Goal: Task Accomplishment & Management: Complete application form

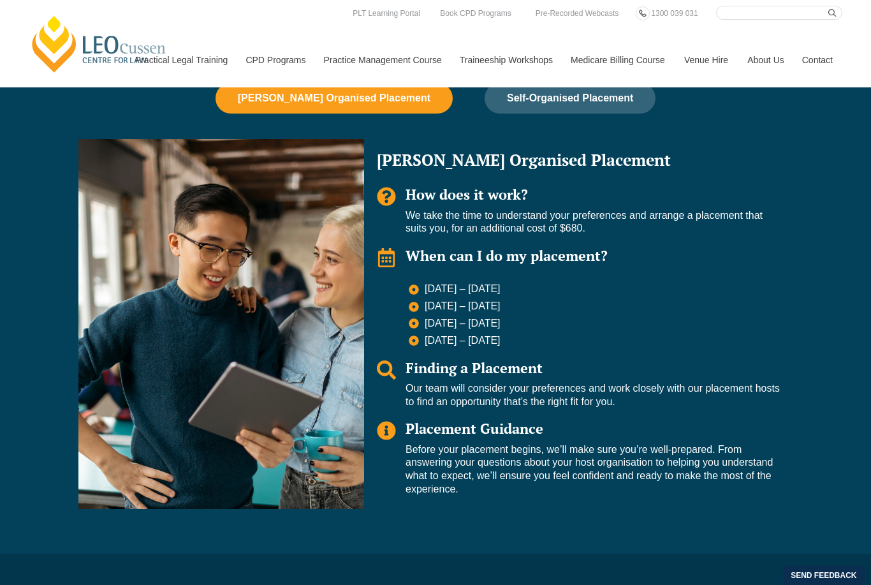
click at [771, 248] on h3 "When can I do my placement?" at bounding box center [593, 255] width 374 height 15
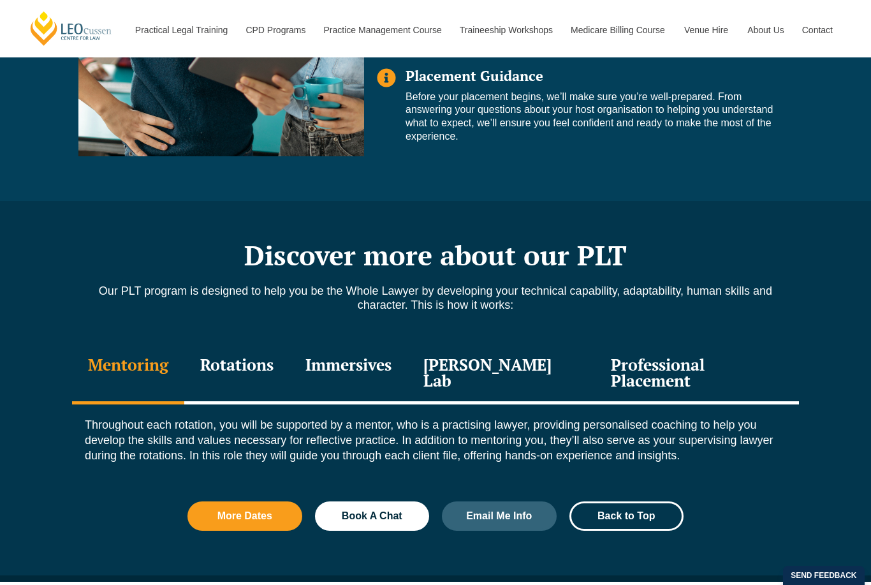
scroll to position [1179, 0]
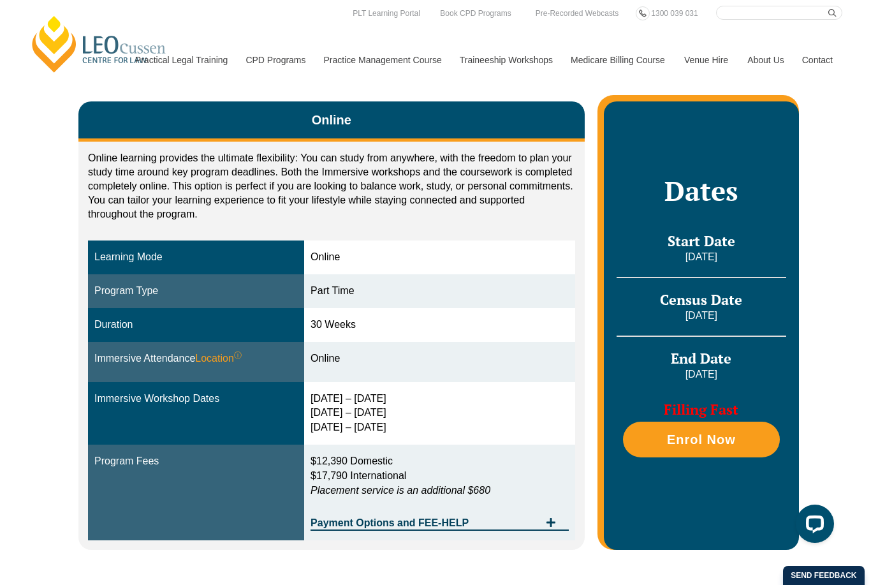
scroll to position [188, 0]
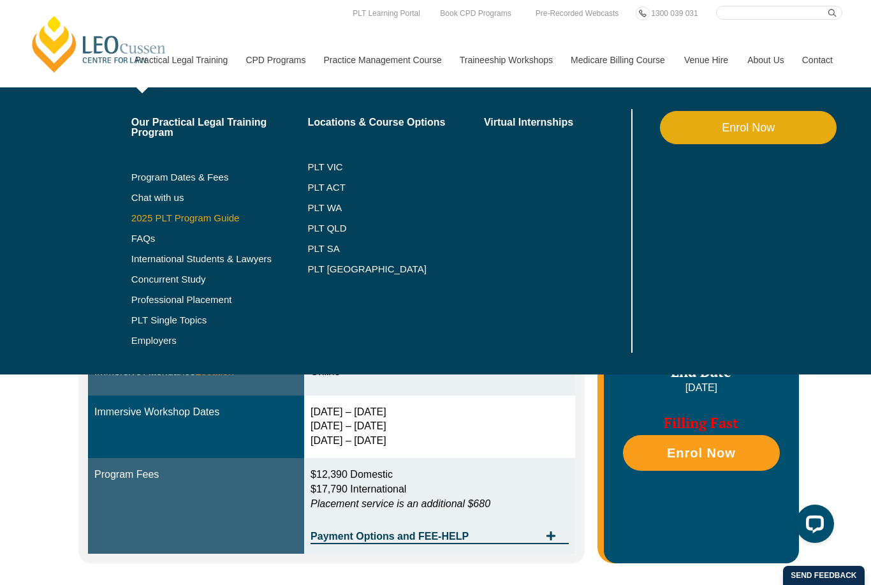
click at [154, 220] on link "2025 PLT Program Guide" at bounding box center [203, 218] width 145 height 10
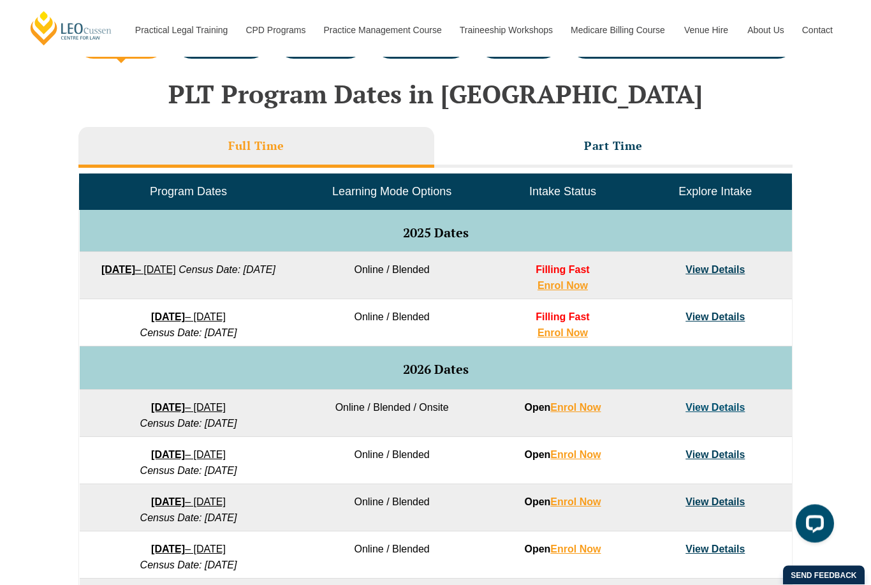
scroll to position [514, 0]
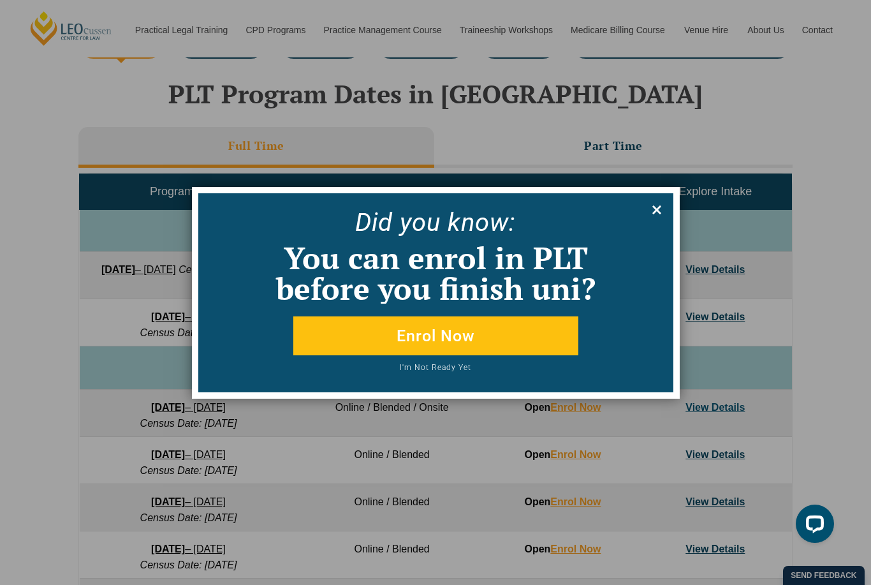
click at [660, 209] on icon at bounding box center [657, 210] width 14 height 14
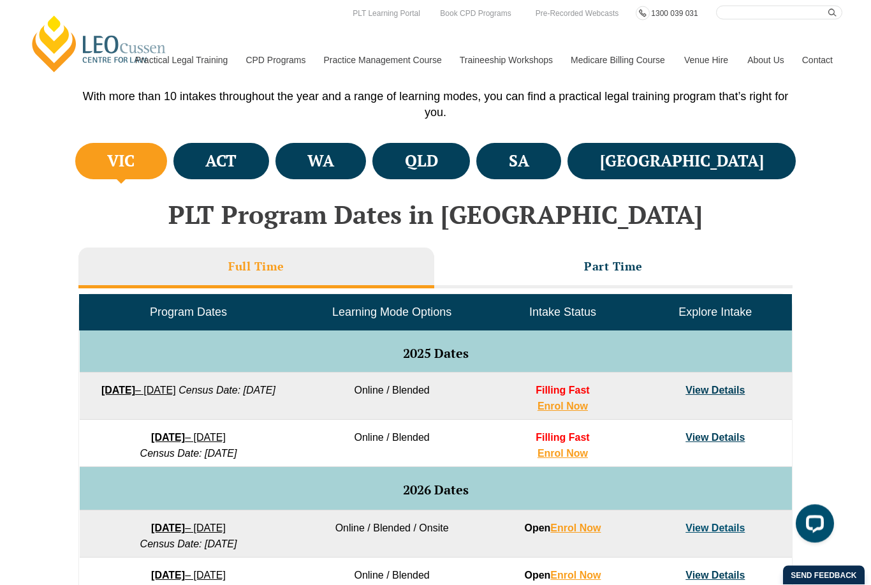
scroll to position [394, 0]
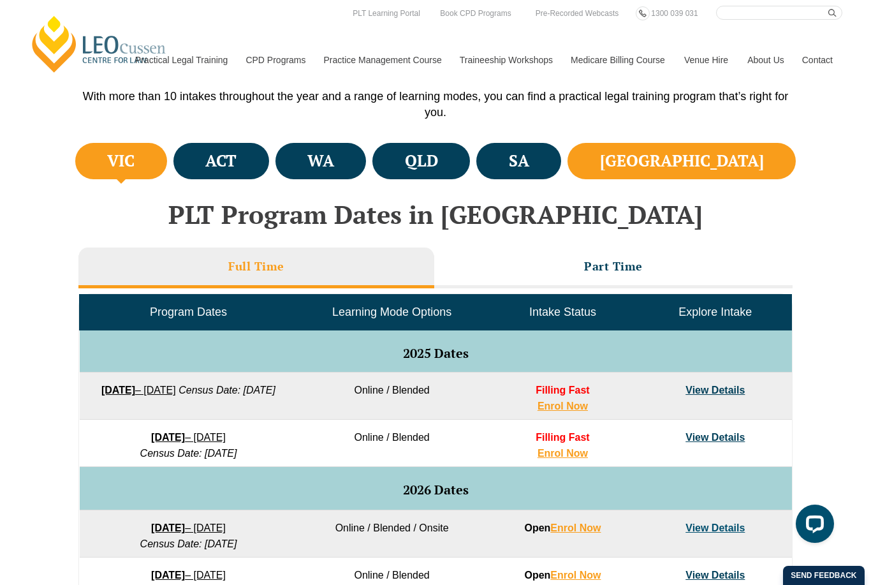
click at [711, 163] on li "[GEOGRAPHIC_DATA]" at bounding box center [682, 161] width 228 height 36
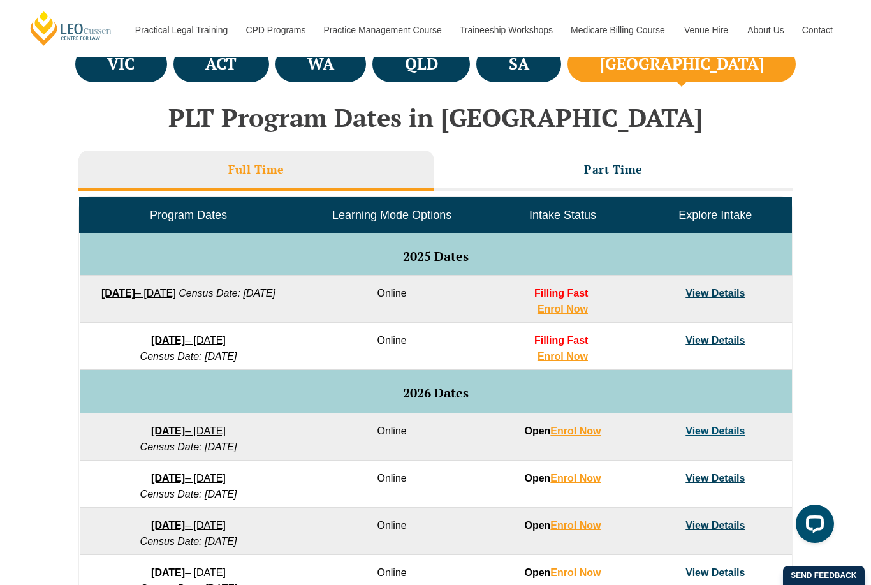
scroll to position [490, 0]
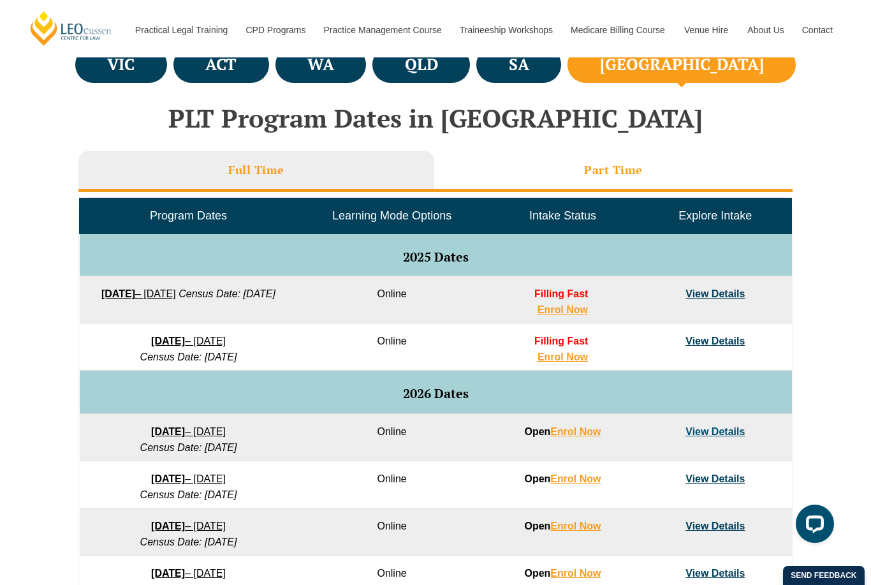
click at [605, 173] on h3 "Part Time" at bounding box center [613, 170] width 59 height 15
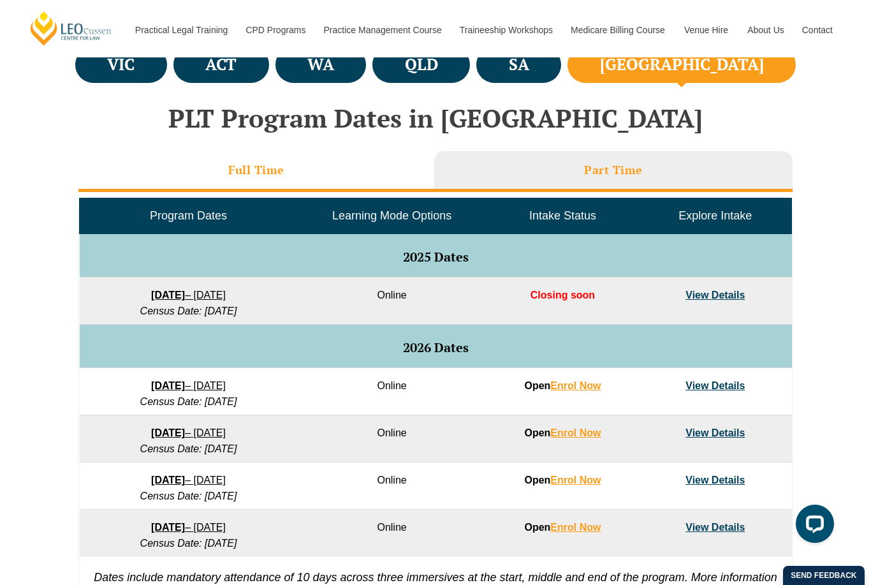
click at [284, 178] on li "Full Time" at bounding box center [256, 171] width 356 height 41
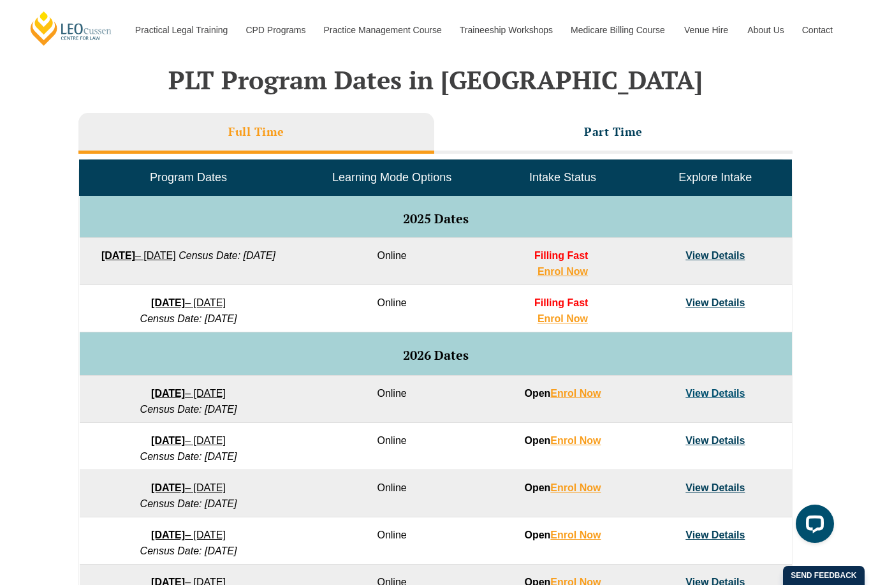
scroll to position [531, 0]
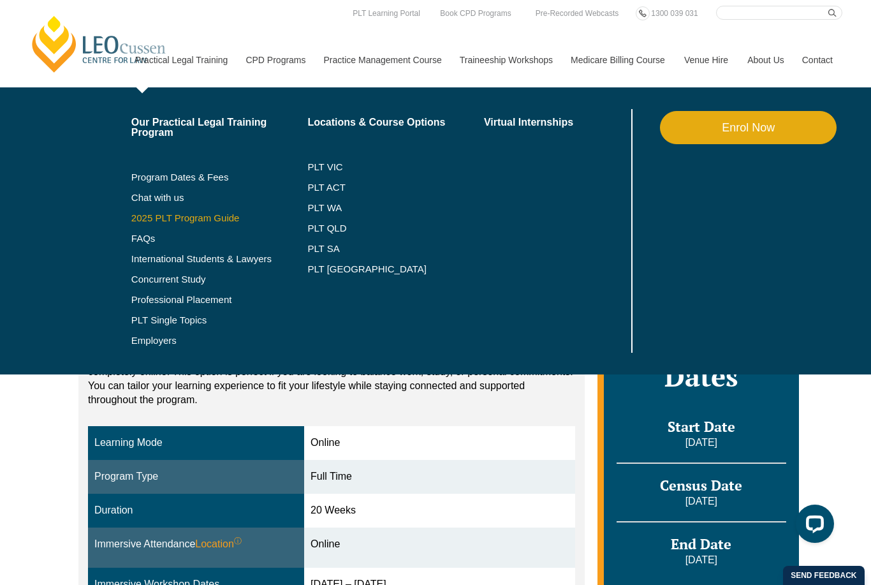
click at [0, 0] on html "Leo Cussen Centre for Law Search here Practical Legal Training Our Practical Le…" at bounding box center [435, 292] width 871 height 585
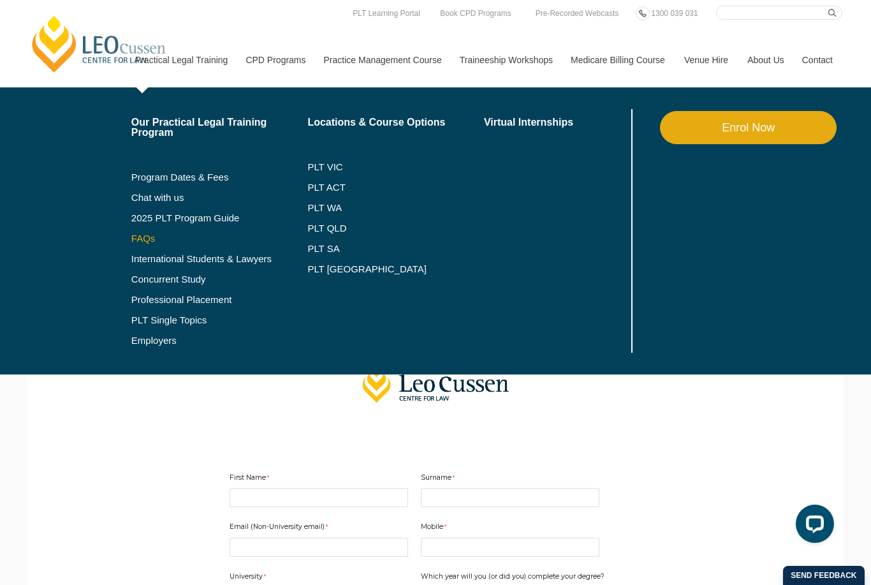
click at [134, 235] on link "FAQs" at bounding box center [219, 238] width 177 height 10
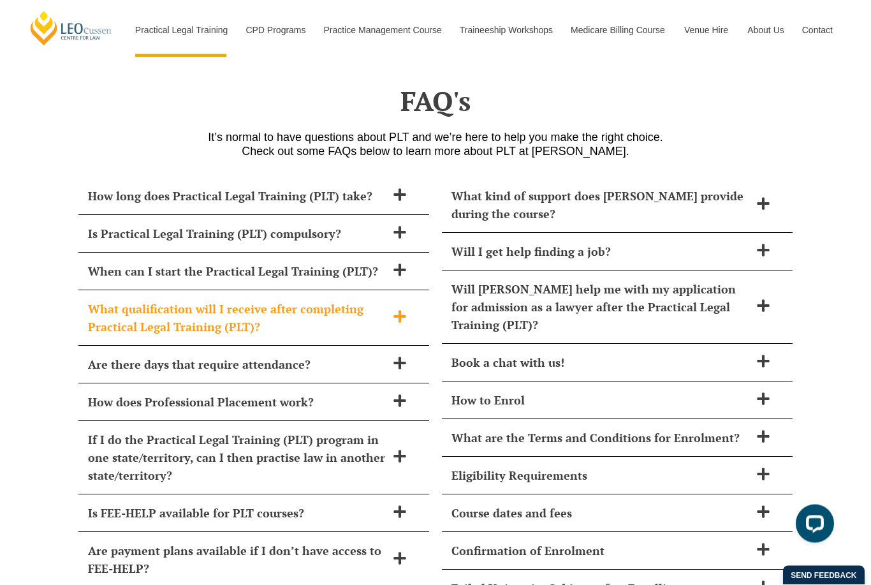
scroll to position [5431, 0]
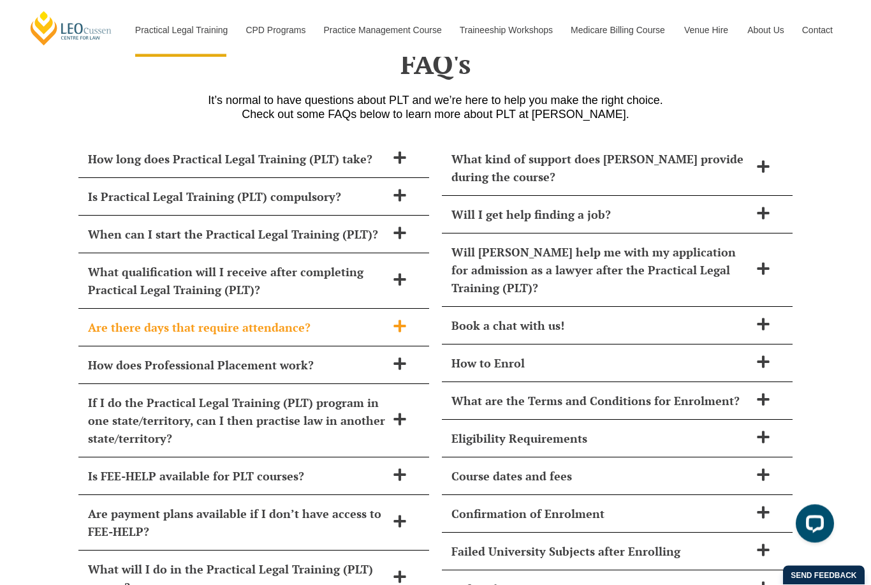
click at [117, 319] on span "Are there days that require attendance?" at bounding box center [237, 328] width 299 height 18
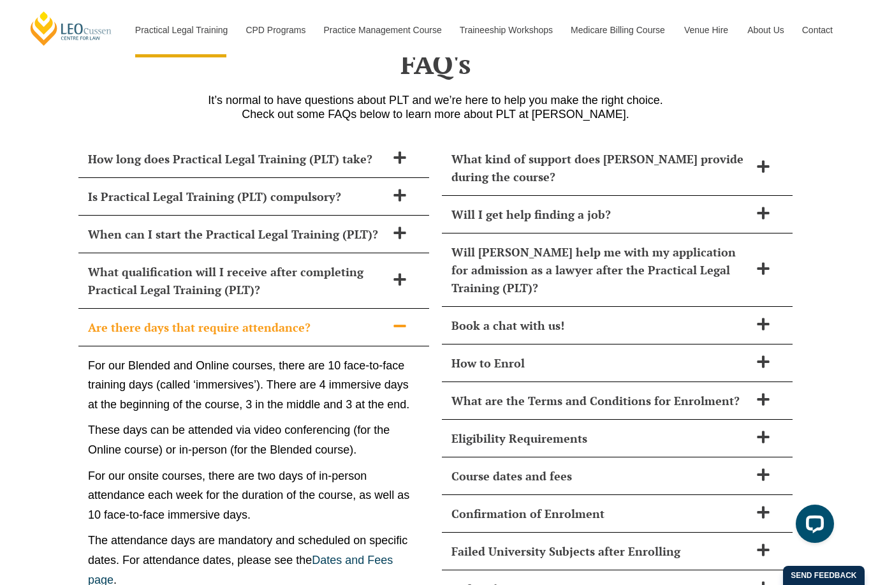
click at [118, 318] on span "Are there days that require attendance?" at bounding box center [237, 327] width 299 height 18
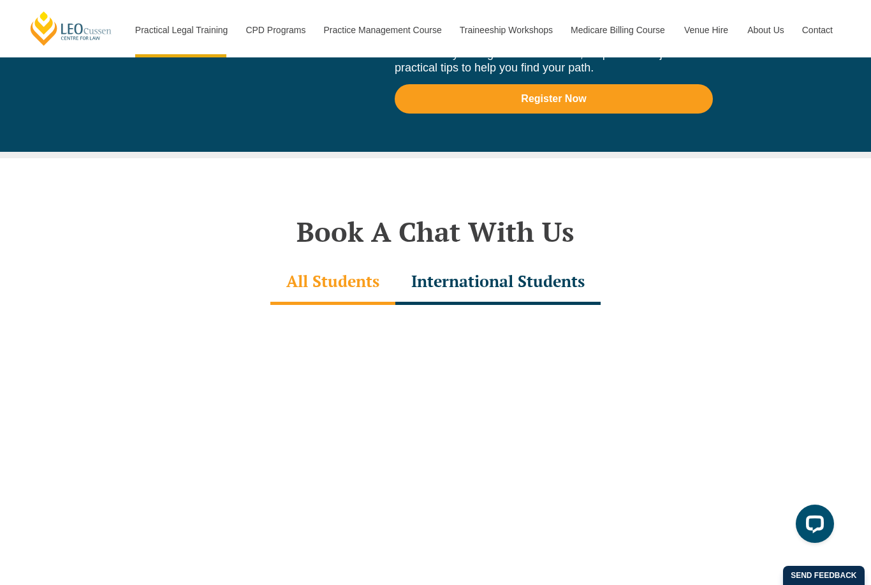
scroll to position [3741, 0]
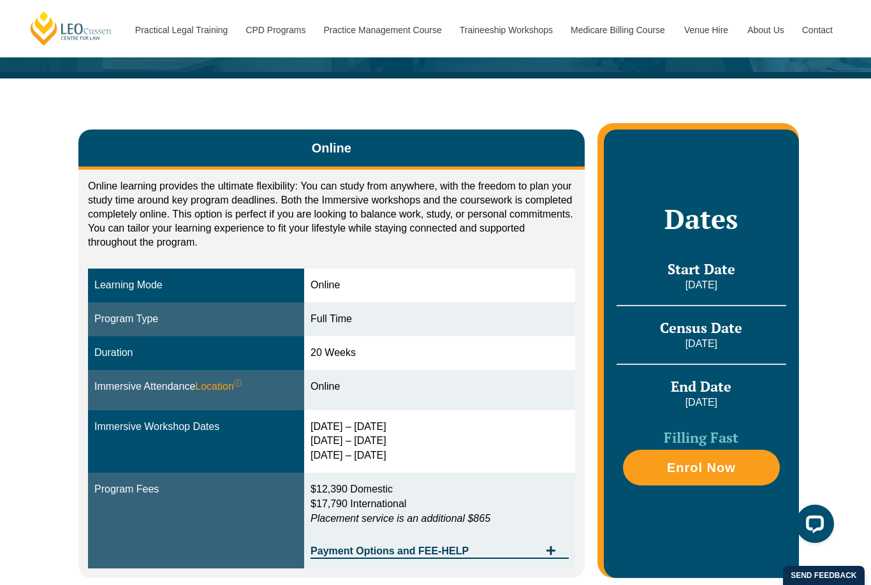
scroll to position [170, 0]
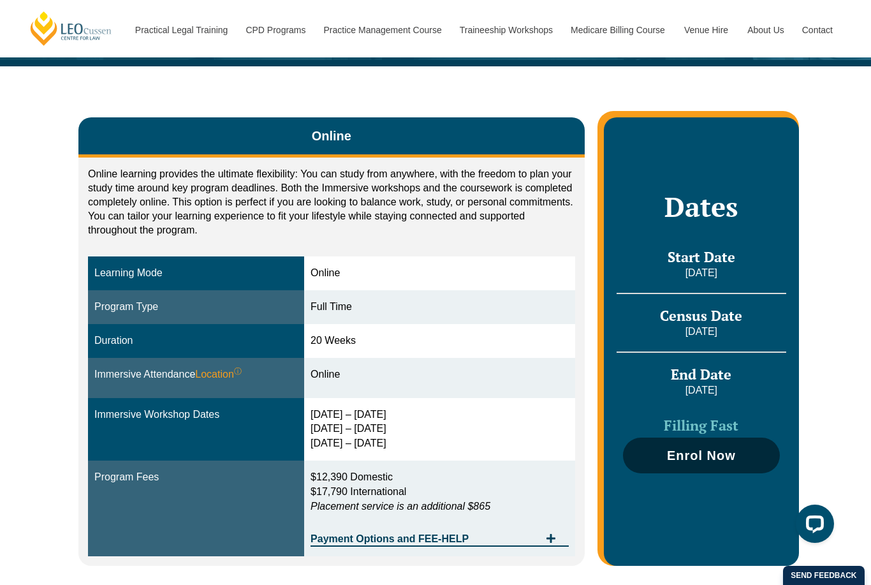
click at [652, 455] on span "Enrol Now" at bounding box center [702, 455] width 144 height 13
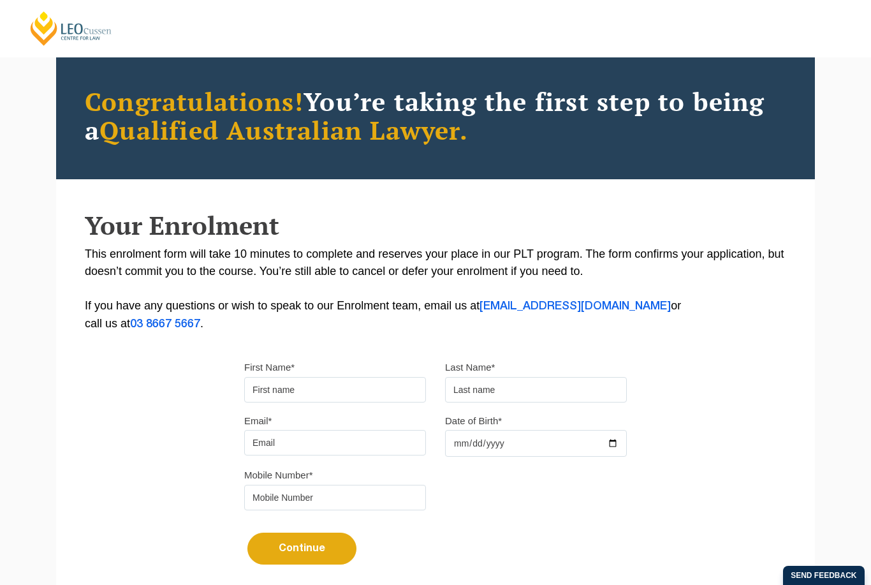
click at [360, 385] on input "First Name*" at bounding box center [335, 390] width 182 height 26
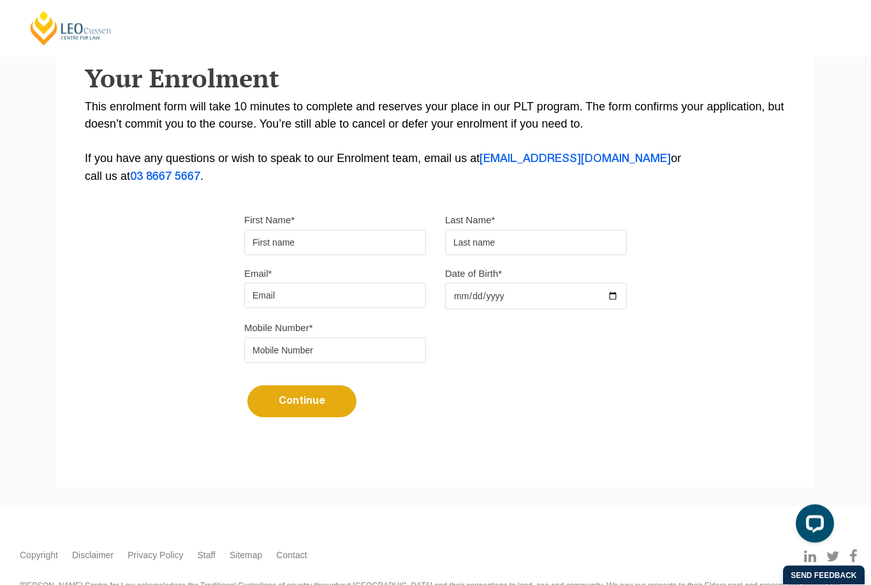
scroll to position [225, 0]
type input "Alice"
type input "Ramsay"
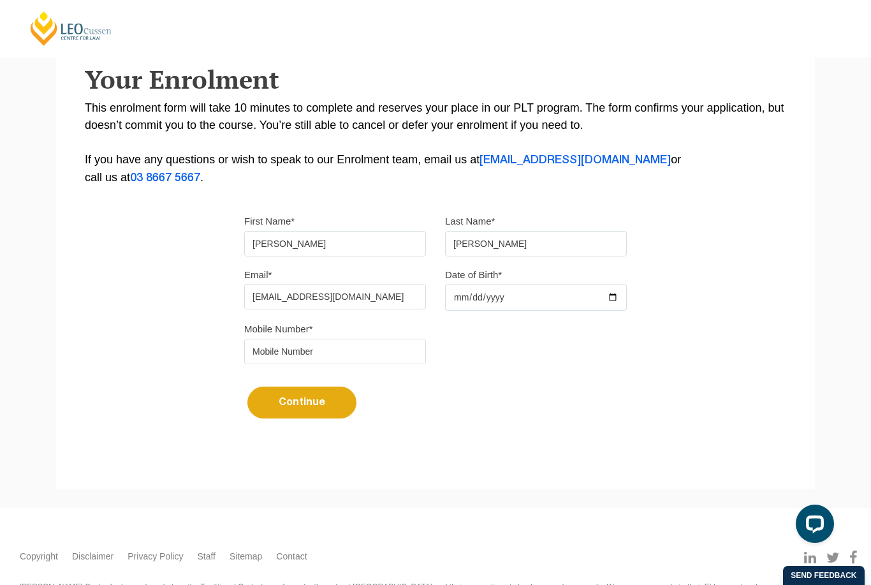
type input "aliceramsay_@hotmail.com"
click at [520, 292] on input "1984-11-27" at bounding box center [536, 297] width 182 height 27
type input "1984-11-20"
click at [350, 364] on input "tel" at bounding box center [335, 352] width 182 height 26
type input "4"
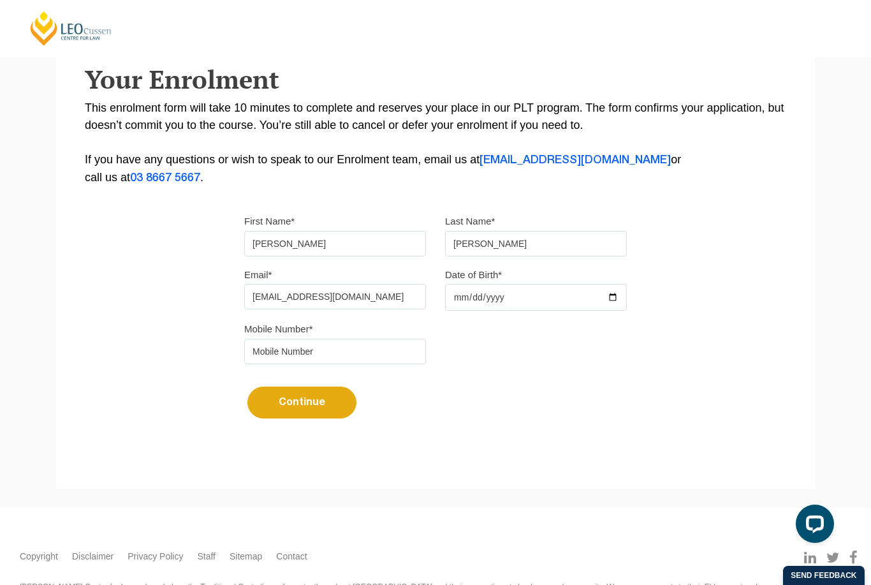
type input "4"
type input "0400116349"
click at [316, 417] on button "Continue" at bounding box center [302, 403] width 109 height 32
select select
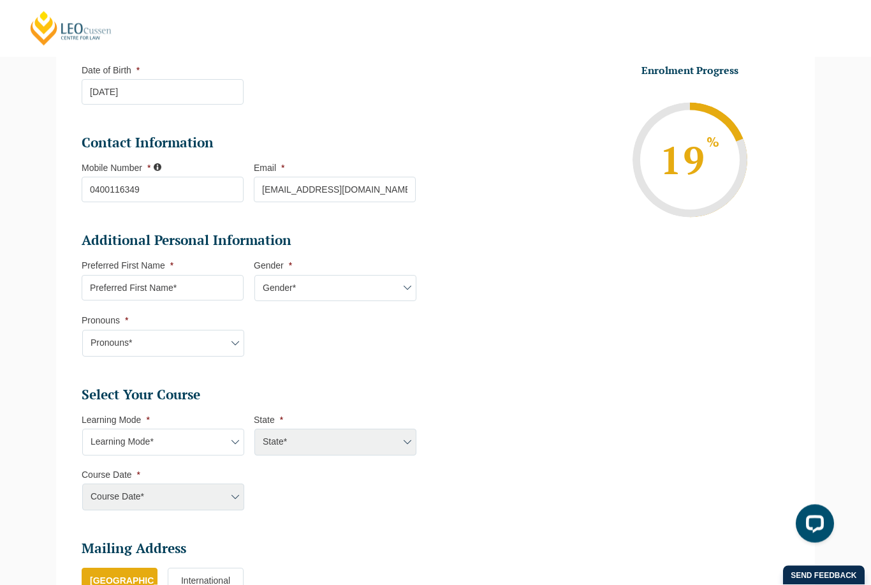
scroll to position [264, 0]
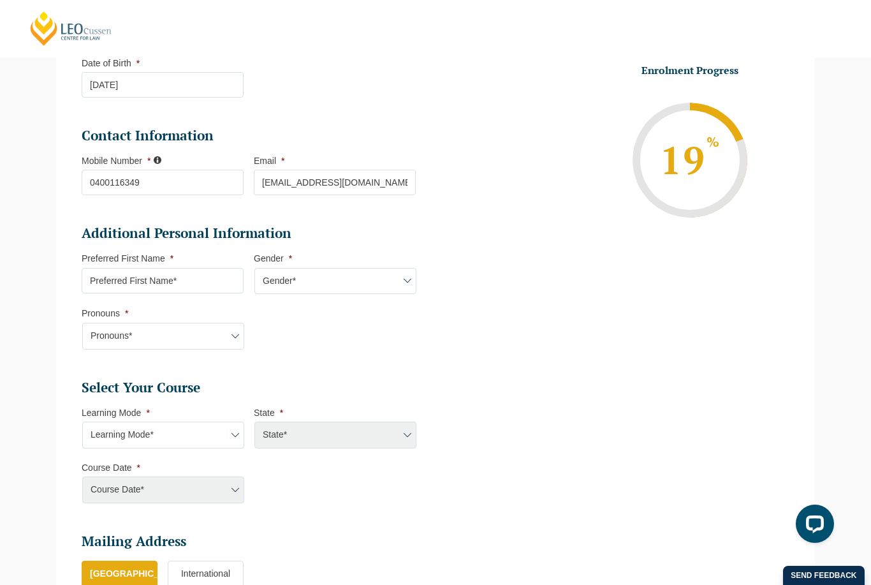
click at [203, 281] on input "Preferred First Name *" at bounding box center [163, 281] width 162 height 26
type input "Alice"
select select "Female"
click at [244, 336] on select "Pronouns* She/Her/Hers He/Him/His They/Them/Theirs Other Prefer not to disclose" at bounding box center [163, 336] width 162 height 27
select select "She/Her/Hers"
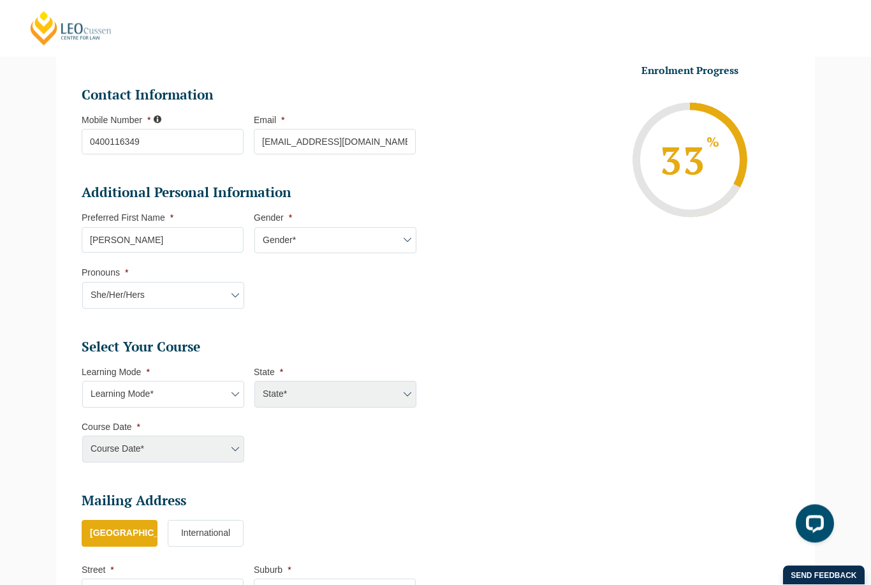
scroll to position [305, 0]
click at [129, 386] on select "Learning Mode* Online Full Time Learning Online Part Time Learning Blended Full…" at bounding box center [163, 394] width 162 height 27
click at [234, 387] on select "Learning Mode* Online Full Time Learning Online Part Time Learning Blended Full…" at bounding box center [163, 394] width 162 height 27
select select "Online Full Time Learning"
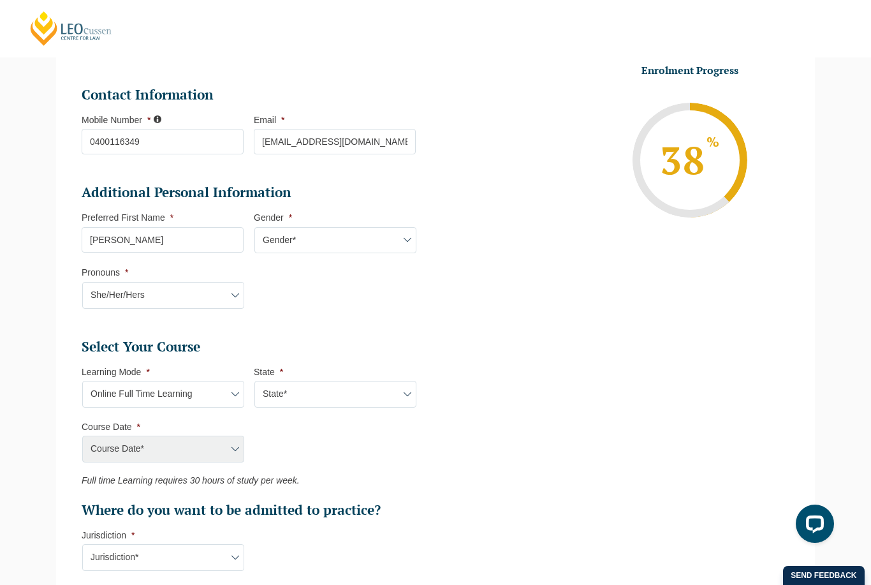
click at [316, 403] on select "State* National (ACT/NSW, VIC, QLD, SA, WA)" at bounding box center [336, 394] width 162 height 27
select select "National (ACT/NSW, VIC, QLD, SA, WA)"
click at [214, 441] on select "Course Date* September 2025 (22-Sep-2025 to 20-Feb-2026) December 2025 (08-Dec-…" at bounding box center [163, 449] width 162 height 27
select select "September 2025 (22-Sep-2025 to 20-Feb-2026)"
type input "Intake 10 September 2025 FT"
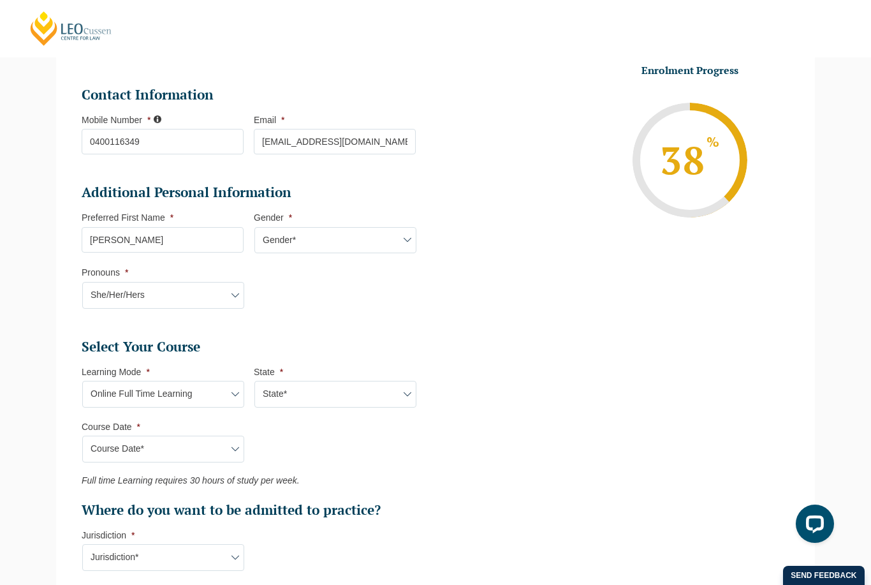
type input "Practical Legal Training (NAT)"
select select "NAT PLT (SEP) 2025 Full Time Online"
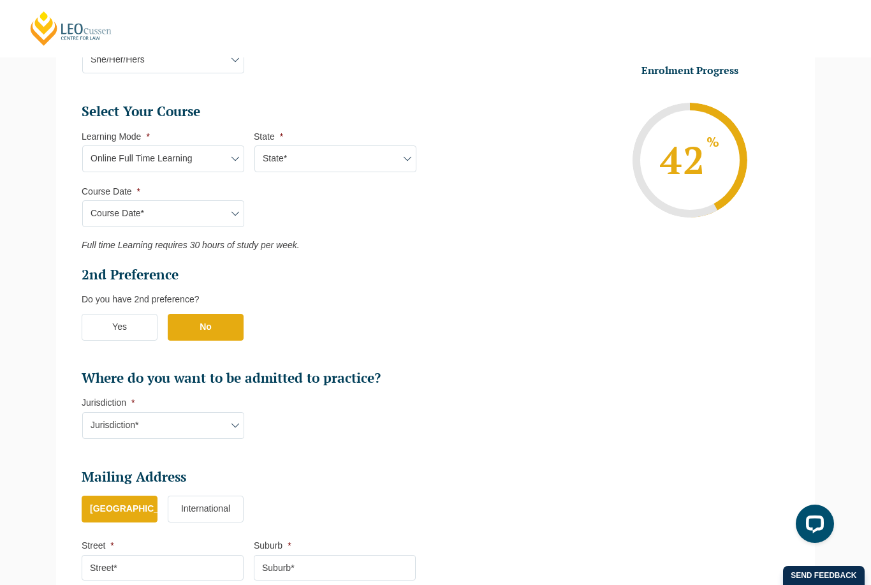
scroll to position [541, 0]
click at [231, 411] on select "Jurisdiction* VIC ACT/NSW SA WA QLD" at bounding box center [163, 424] width 162 height 27
select select "ACT/NSW"
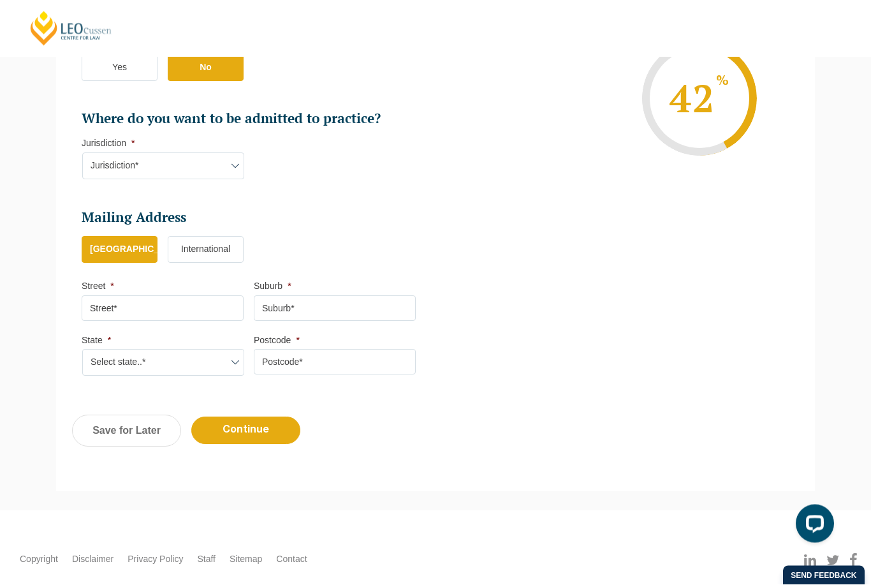
scroll to position [800, 0]
click at [198, 295] on input "Street *" at bounding box center [163, 308] width 162 height 26
type input "7 Elm Place"
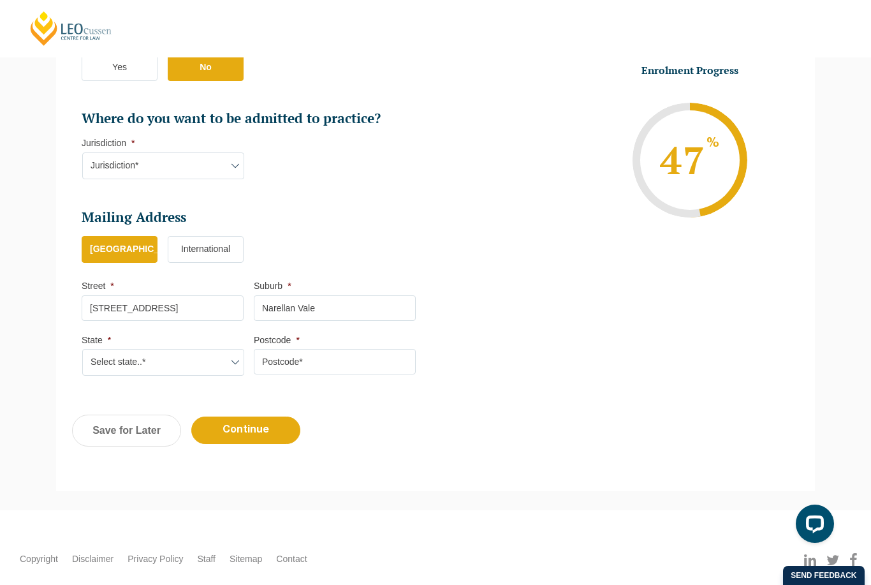
type input "Narellan Vale"
select select "NSW"
click at [318, 358] on input "Postcode *" at bounding box center [335, 362] width 162 height 26
click at [396, 366] on input "Postcode *" at bounding box center [335, 362] width 162 height 26
type input "2567"
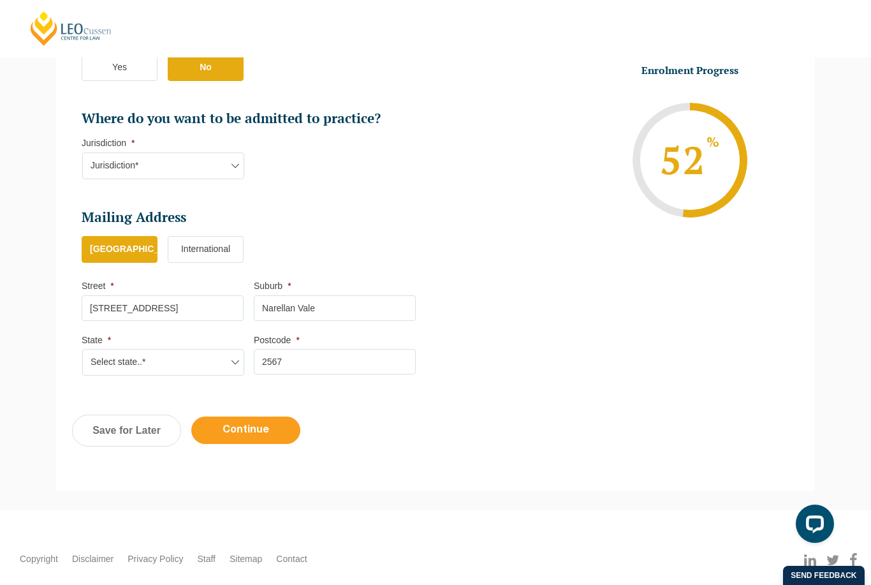
click at [267, 437] on input "Continue" at bounding box center [245, 430] width 109 height 27
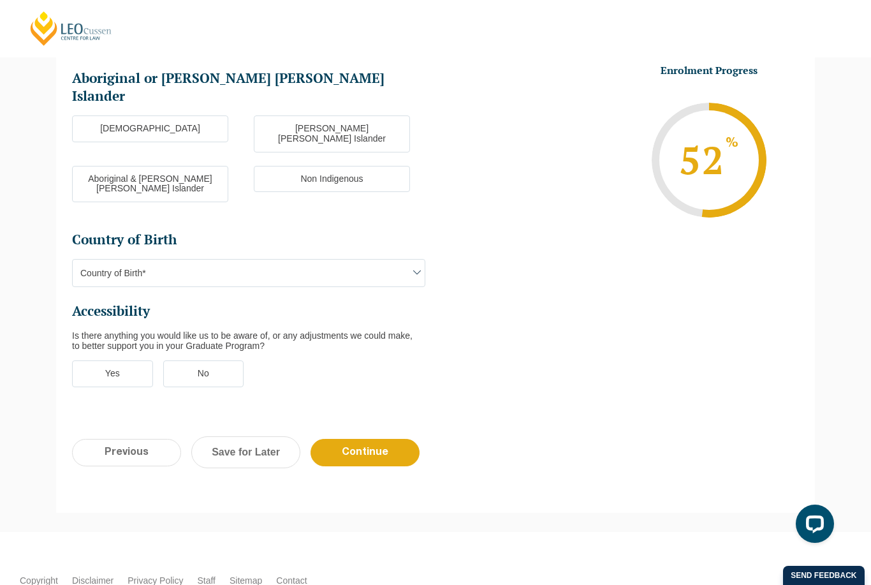
scroll to position [0, 0]
click at [316, 166] on label "Non Indigenous" at bounding box center [332, 179] width 156 height 27
click at [0, 0] on input "Non Indigenous" at bounding box center [0, 0] width 0 height 0
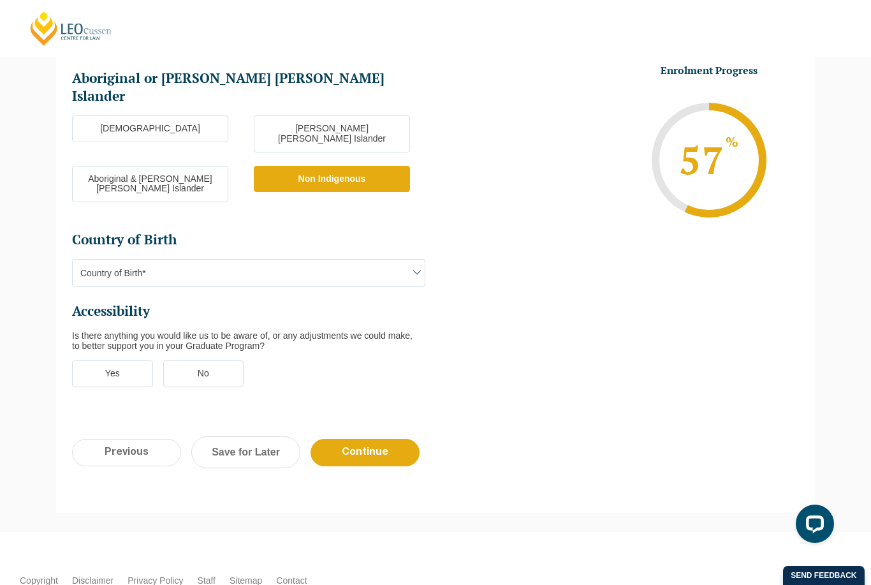
click at [290, 260] on span "Country of Birth*" at bounding box center [249, 273] width 352 height 27
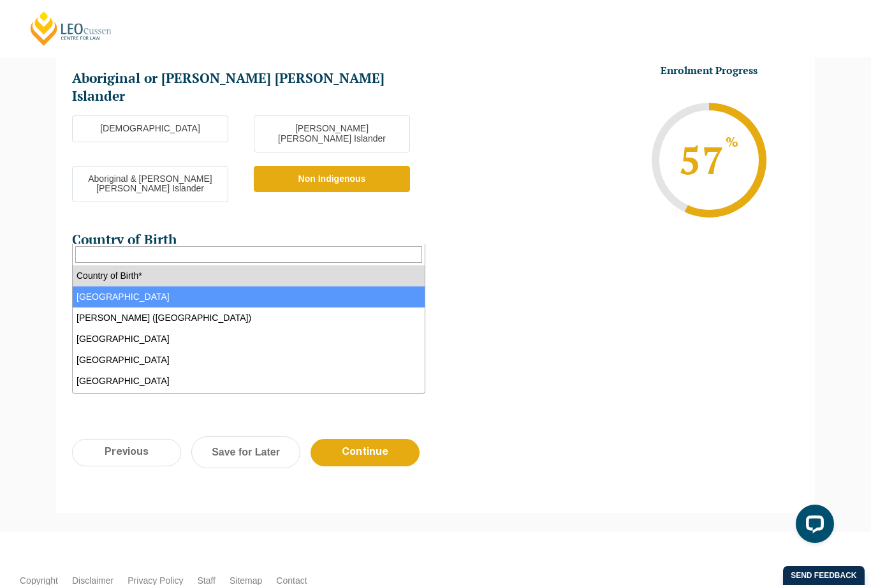
select select "Australia 1101"
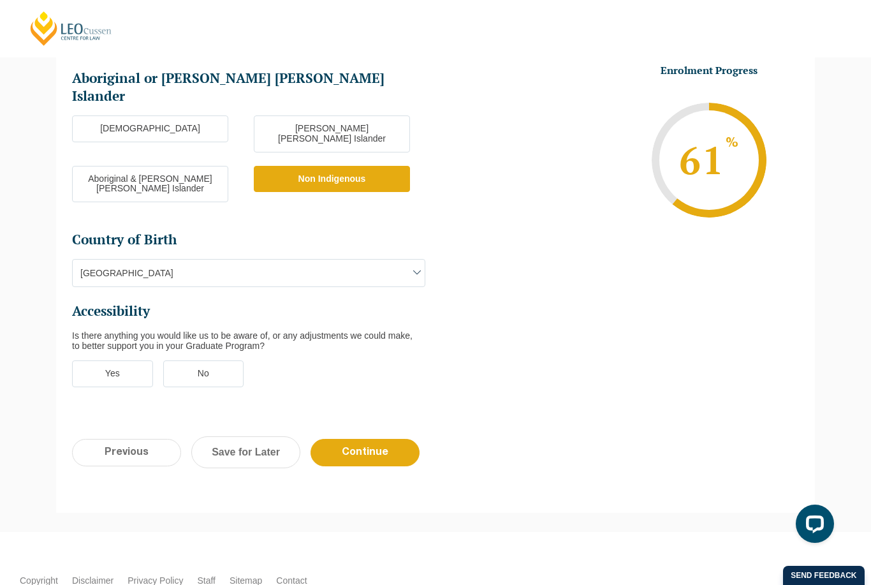
click at [230, 360] on label "No" at bounding box center [203, 373] width 81 height 27
click at [0, 0] on input "No" at bounding box center [0, 0] width 0 height 0
click at [376, 439] on input "Continue" at bounding box center [365, 452] width 109 height 27
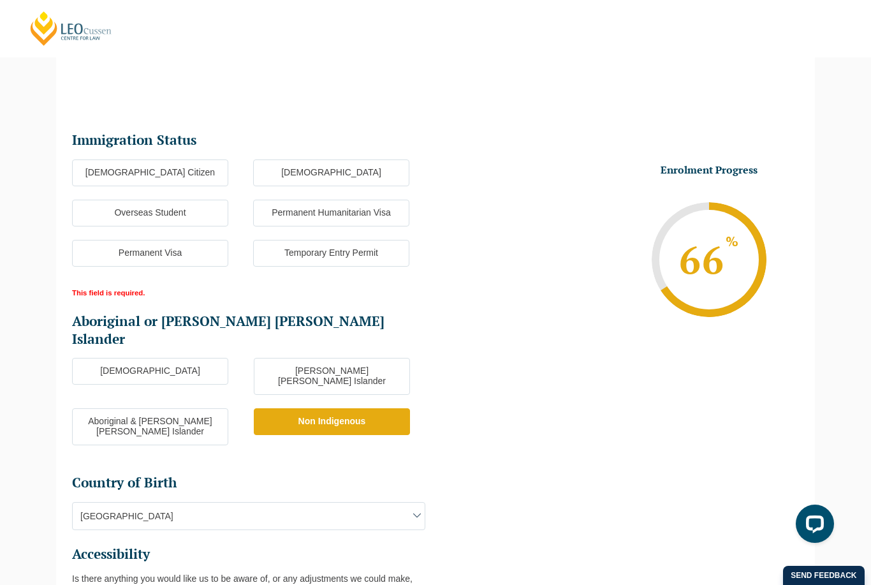
scroll to position [116, 0]
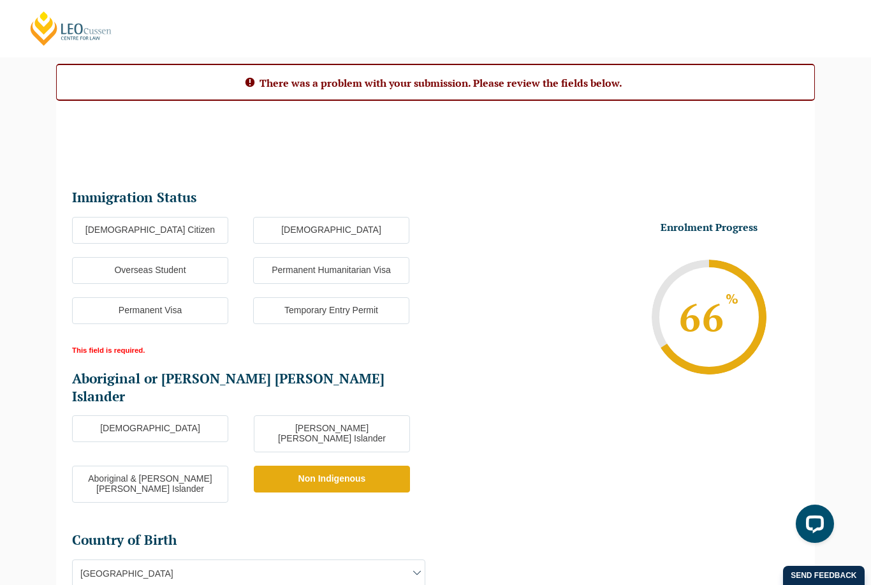
click at [212, 231] on label "Australian Citizen" at bounding box center [150, 230] width 156 height 27
click at [0, 0] on input "Australian Citizen" at bounding box center [0, 0] width 0 height 0
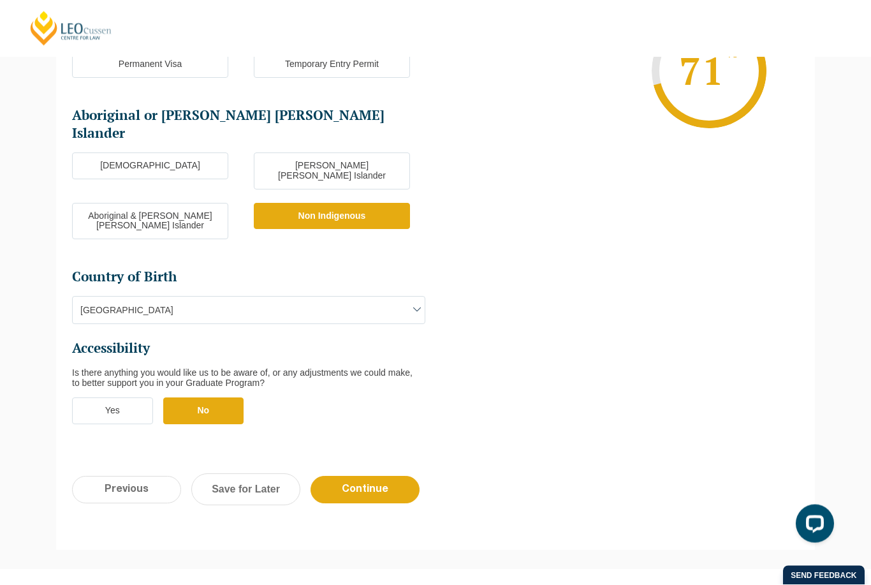
scroll to position [399, 0]
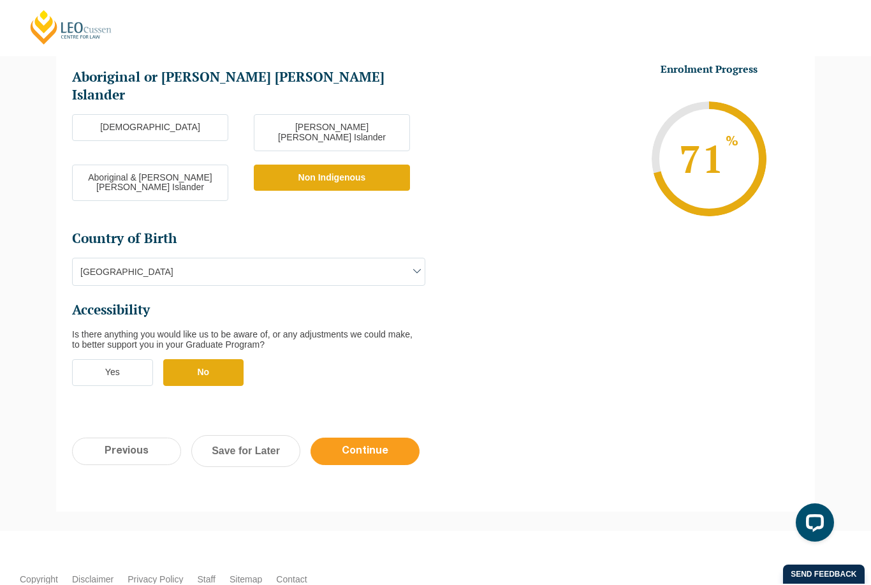
click at [362, 439] on input "Continue" at bounding box center [365, 452] width 109 height 27
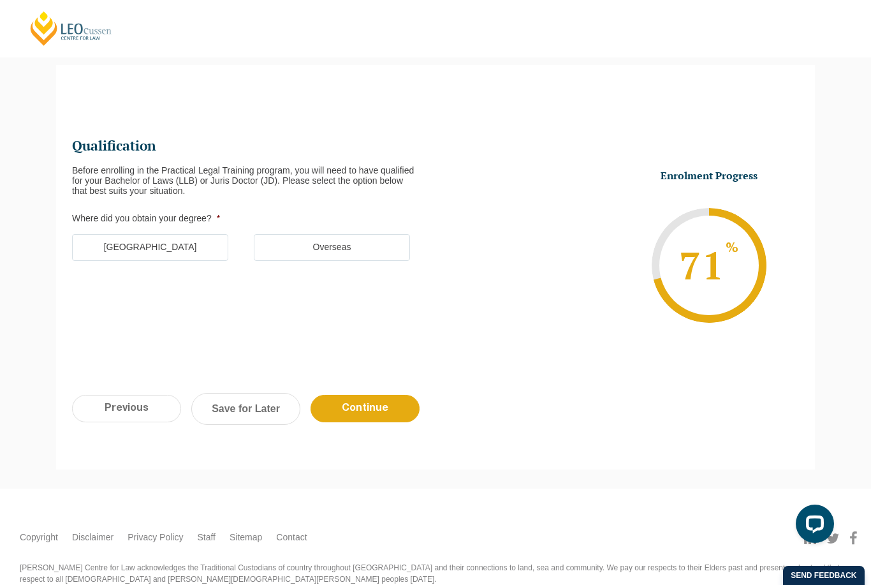
scroll to position [0, 0]
click at [195, 248] on label "Australia" at bounding box center [150, 247] width 156 height 27
click at [0, 0] on input "Australia" at bounding box center [0, 0] width 0 height 0
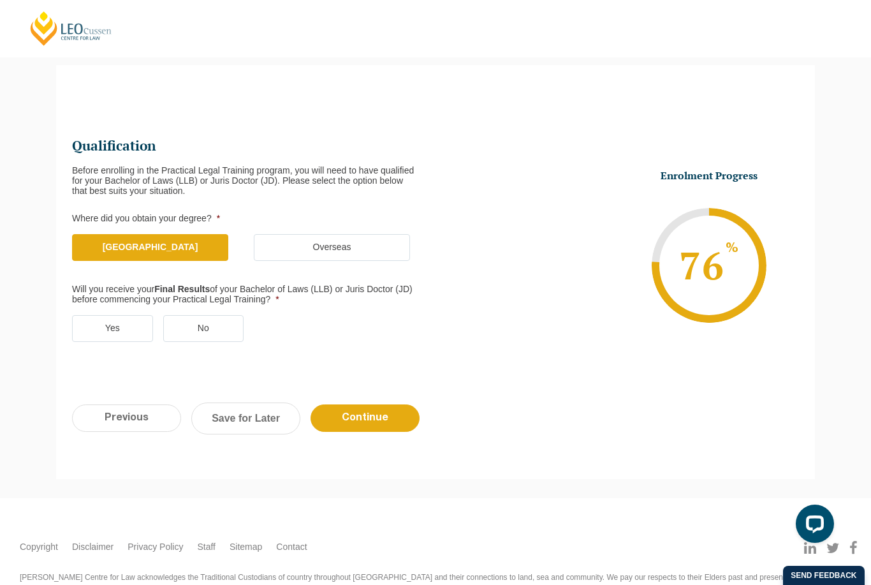
click at [140, 323] on html "Leo Cussen Centre for Law Search here Practical Legal Training Our Practical Le…" at bounding box center [435, 183] width 871 height 585
click at [140, 323] on label "Yes" at bounding box center [112, 328] width 81 height 27
click at [0, 0] on input "Yes" at bounding box center [0, 0] width 0 height 0
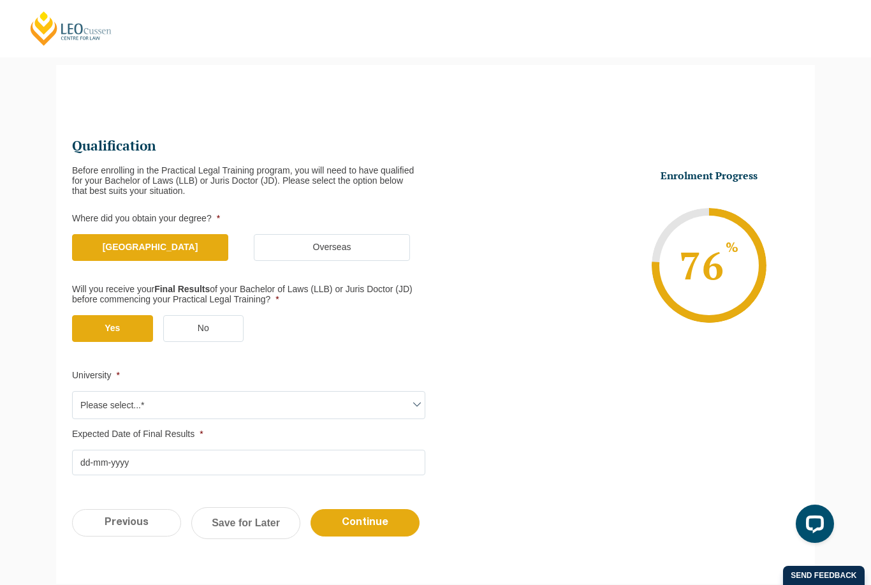
click at [173, 397] on span "Please select...*" at bounding box center [249, 405] width 352 height 27
type input "u"
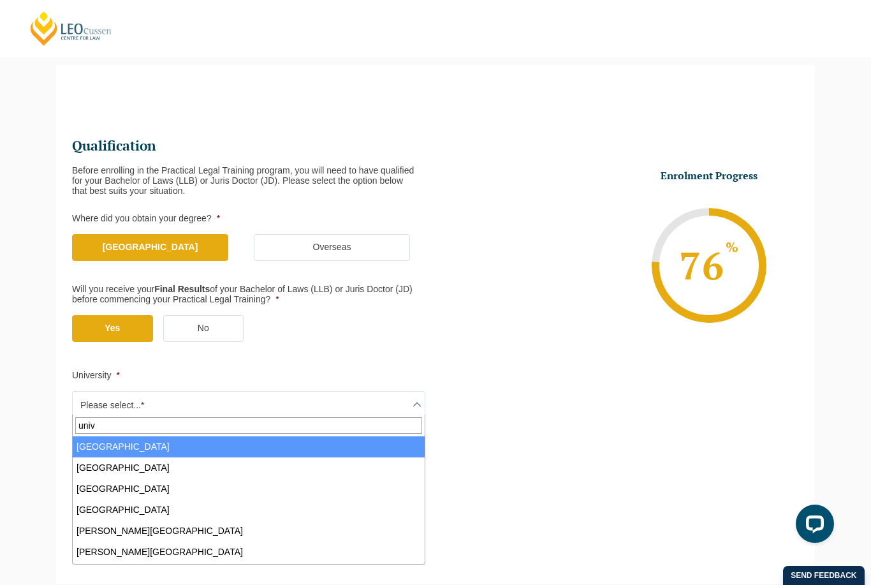
type input "uni"
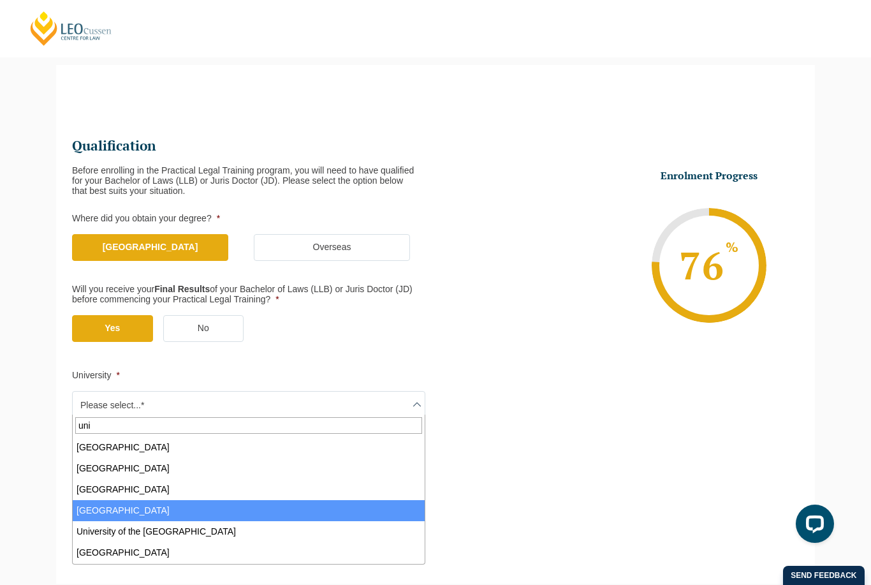
scroll to position [674, 0]
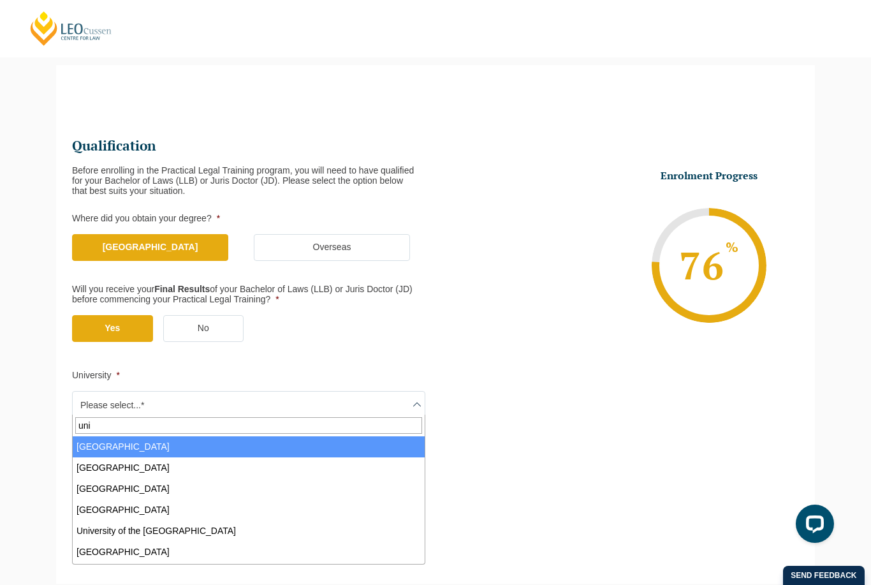
select select "University of Southern Queensland"
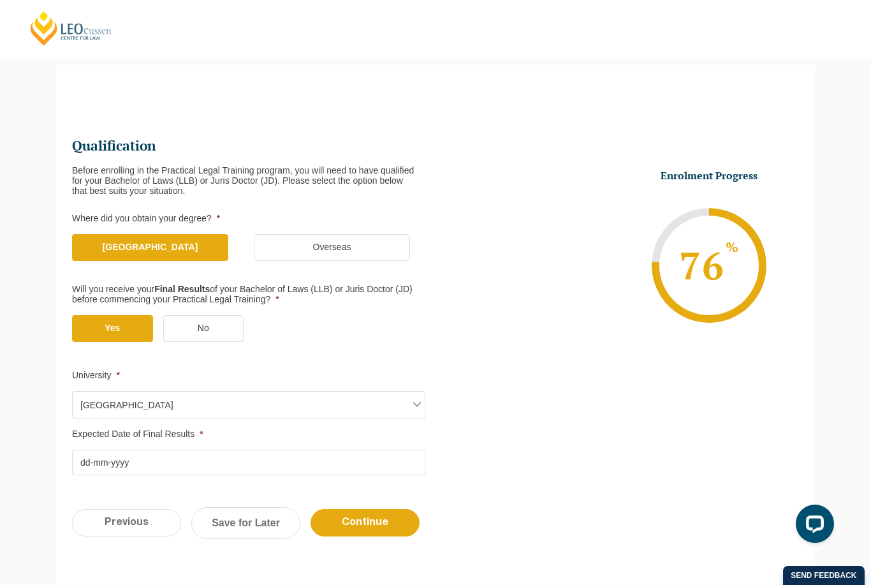
click at [190, 452] on input "Expected Date of Final Results *" at bounding box center [248, 463] width 353 height 26
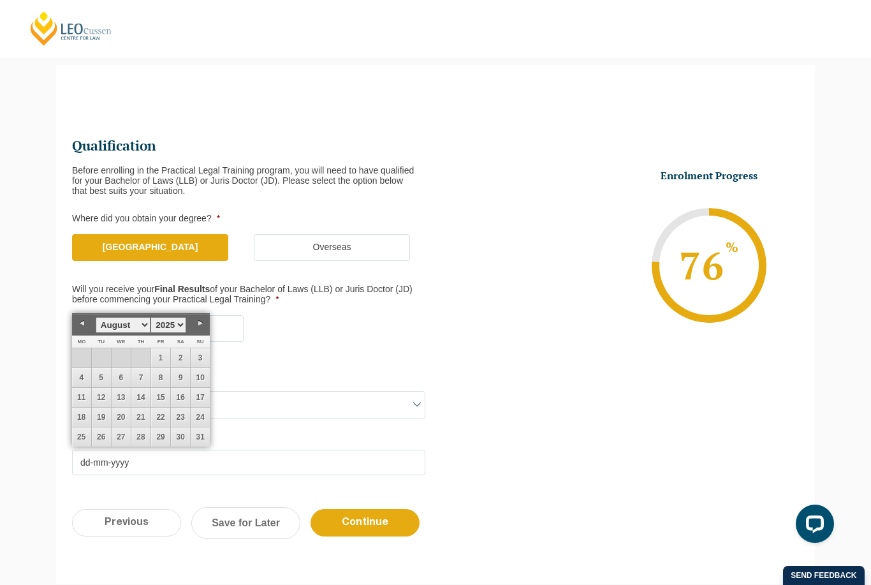
click at [179, 327] on select "1925 1926 1927 1928 1929 1930 1931 1932 1933 1934 1935 1936 1937 1938 1939 1940…" at bounding box center [169, 325] width 36 height 16
click at [85, 353] on link "1" at bounding box center [81, 357] width 19 height 19
click at [319, 362] on ul "Qualification Before enrolling in the Practical Legal Training program, you wil…" at bounding box center [254, 306] width 364 height 338
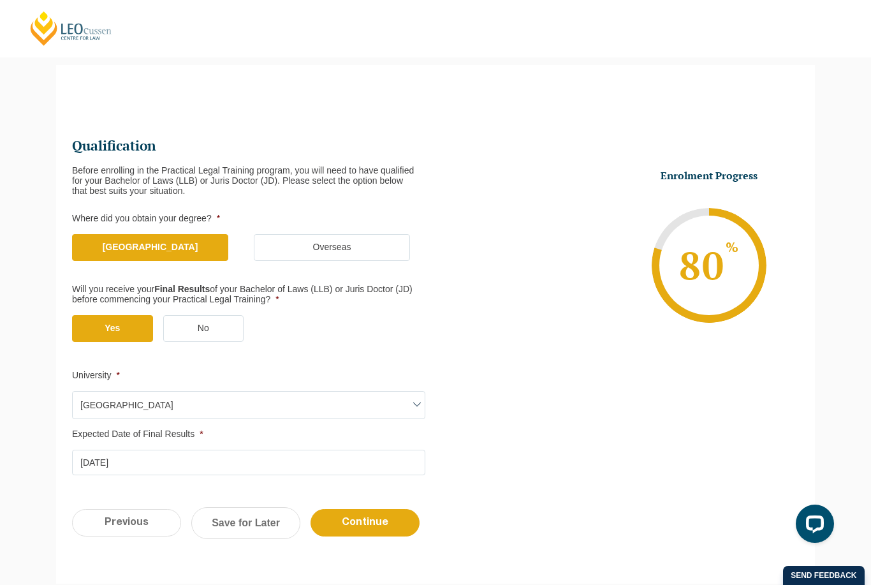
click at [214, 457] on input "01-08-2022" at bounding box center [248, 463] width 353 height 26
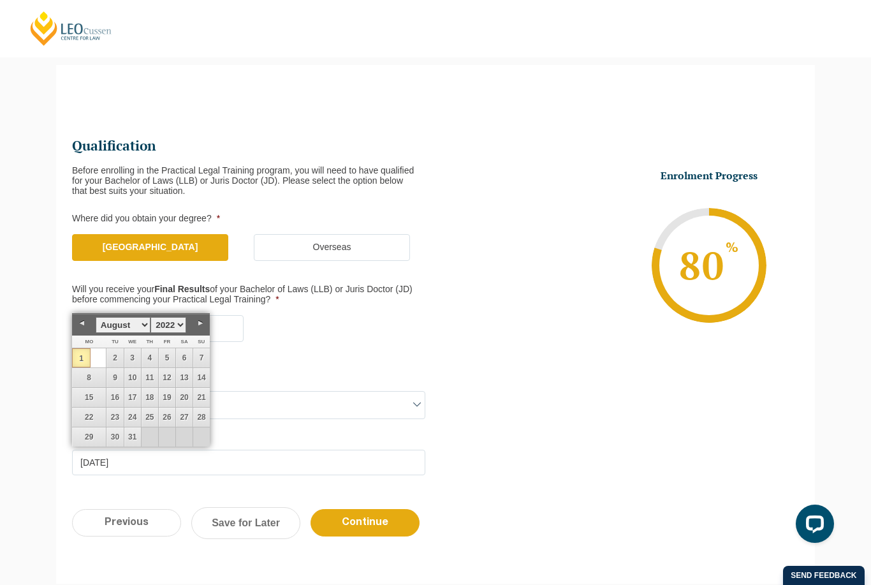
click at [162, 326] on select "1925 1926 1927 1928 1929 1930 1931 1932 1933 1934 1935 1936 1937 1938 1939 1940…" at bounding box center [169, 325] width 36 height 16
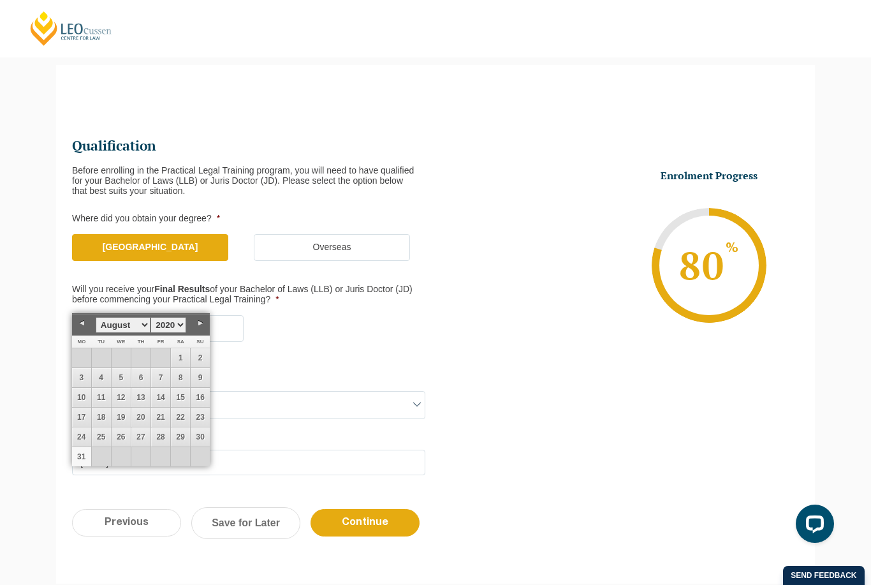
click at [85, 454] on link "31" at bounding box center [81, 456] width 19 height 19
type input "31-08-2020"
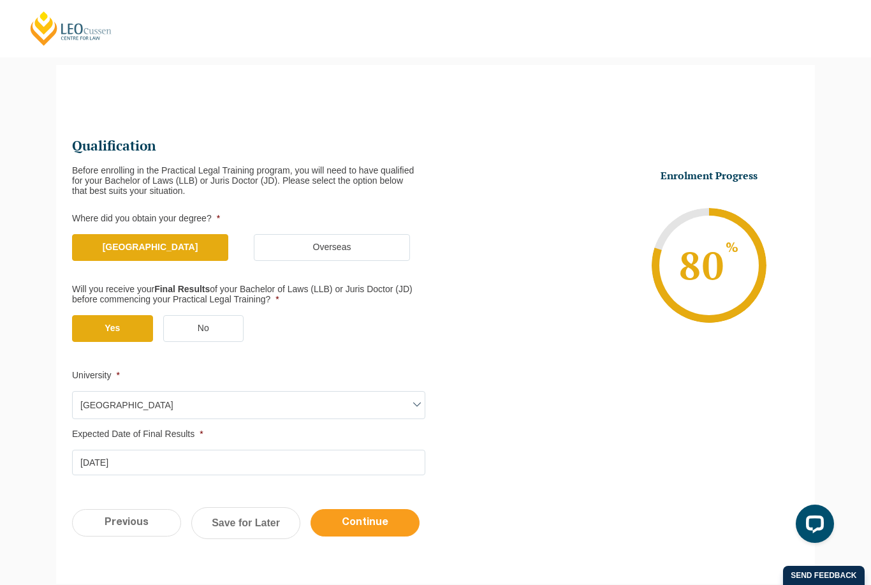
click at [360, 520] on input "Continue" at bounding box center [365, 522] width 109 height 27
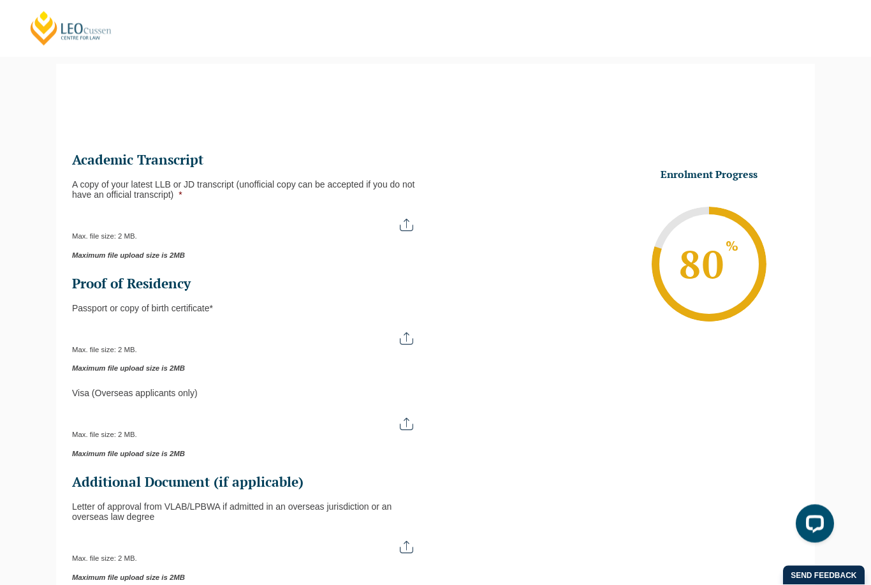
scroll to position [110, 0]
click at [404, 228] on input "A copy of your latest LLB or JD transcript (unofficial copy can be accepted if …" at bounding box center [248, 220] width 353 height 22
click at [410, 217] on input "A copy of your latest LLB or JD transcript (unofficial copy can be accepted if …" at bounding box center [248, 220] width 353 height 22
type input "C:\fakepath\USQ.pdf"
click at [411, 332] on input "Passport or Copy of Birth Certificate *" at bounding box center [248, 334] width 353 height 22
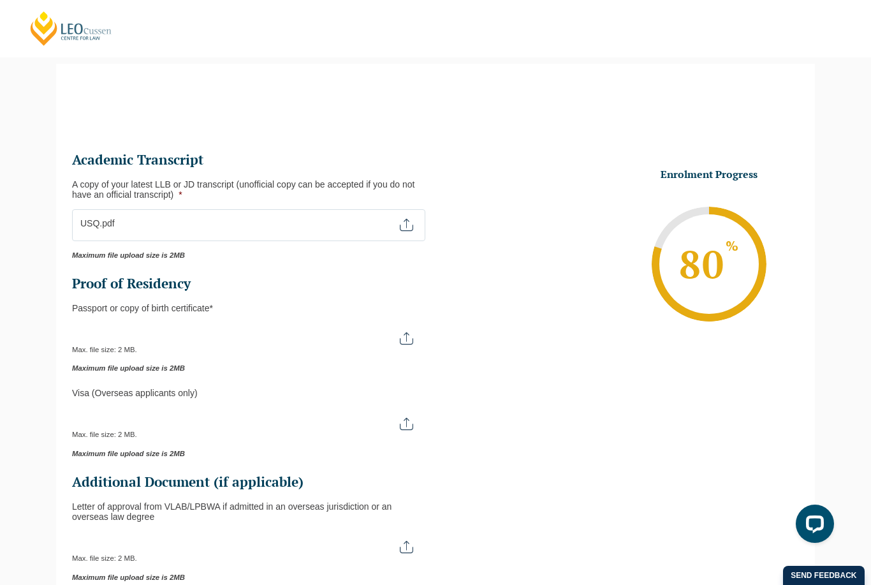
type input "C:\fakepath\passport.jpeg"
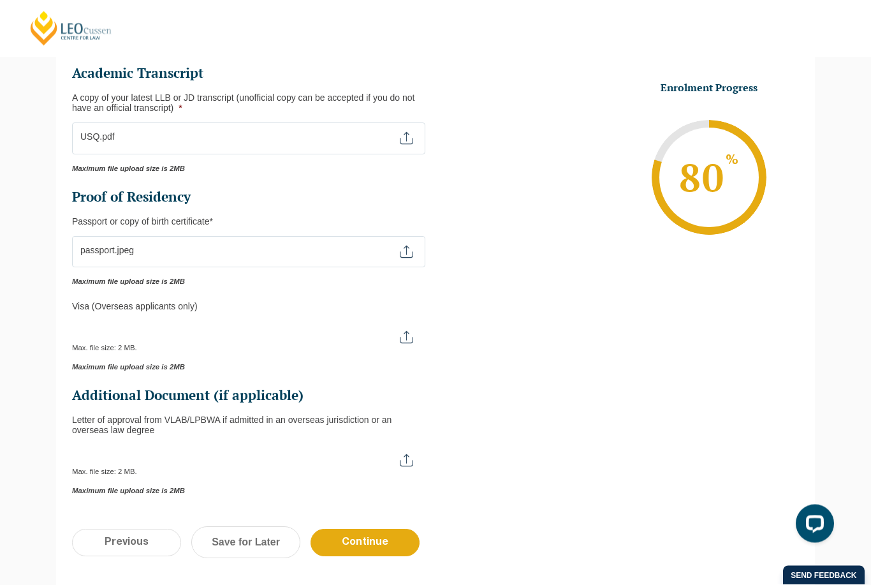
scroll to position [197, 0]
click at [351, 542] on input "Continue" at bounding box center [365, 542] width 109 height 27
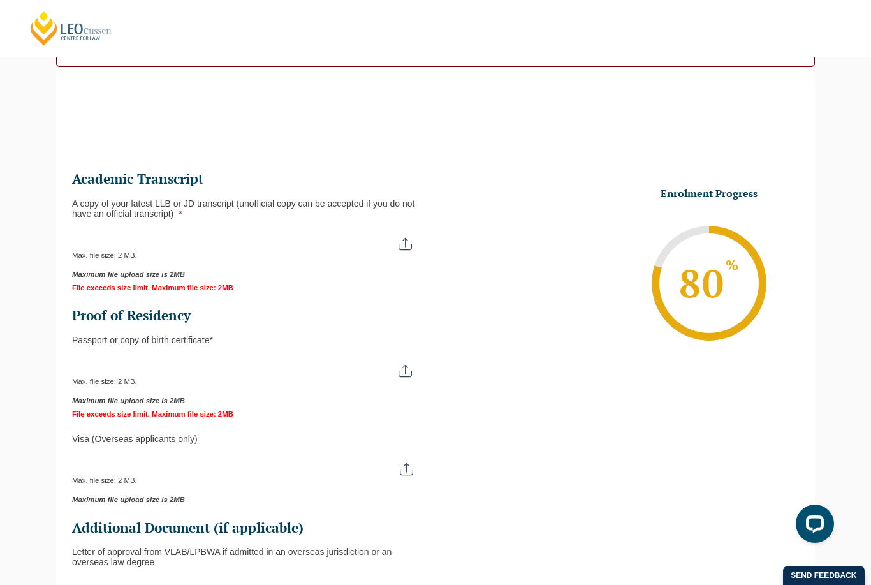
scroll to position [116, 0]
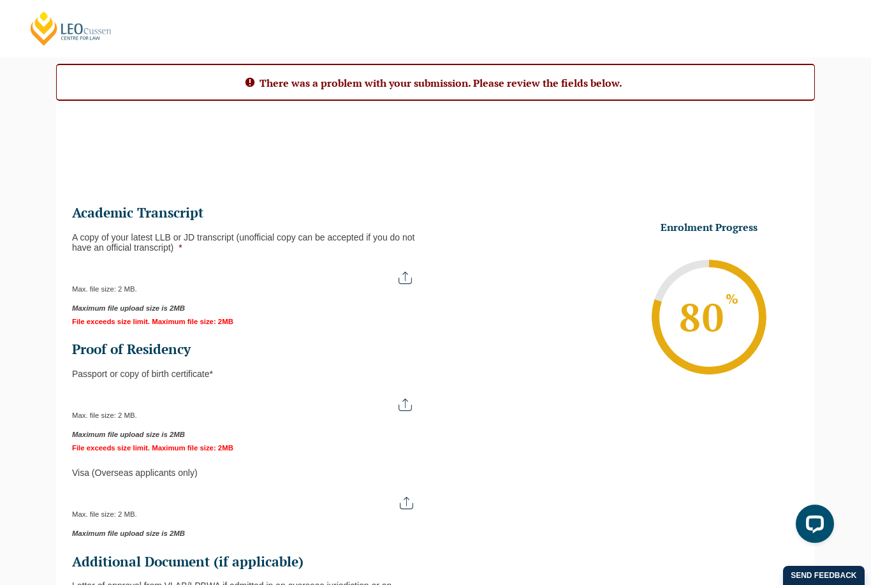
click at [404, 397] on input "Passport or Copy of Birth Certificate *" at bounding box center [248, 399] width 352 height 22
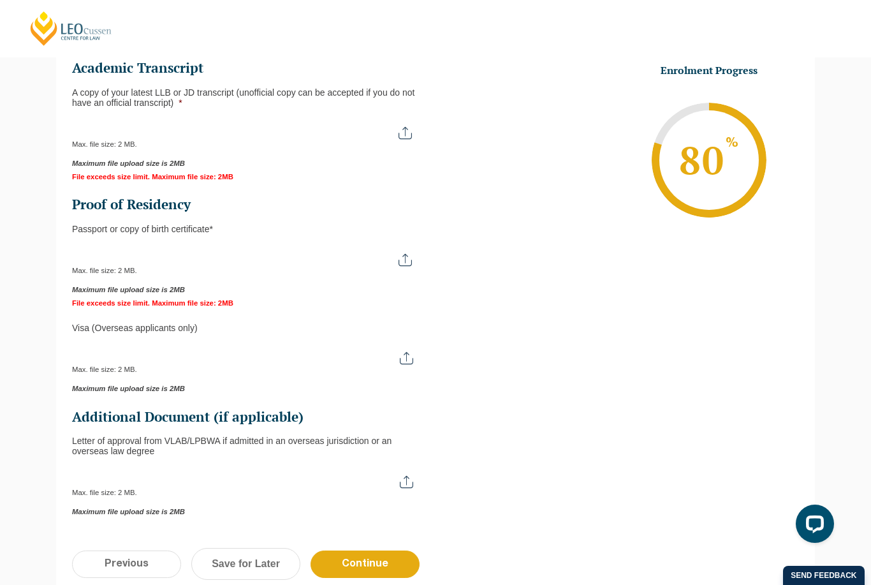
scroll to position [283, 0]
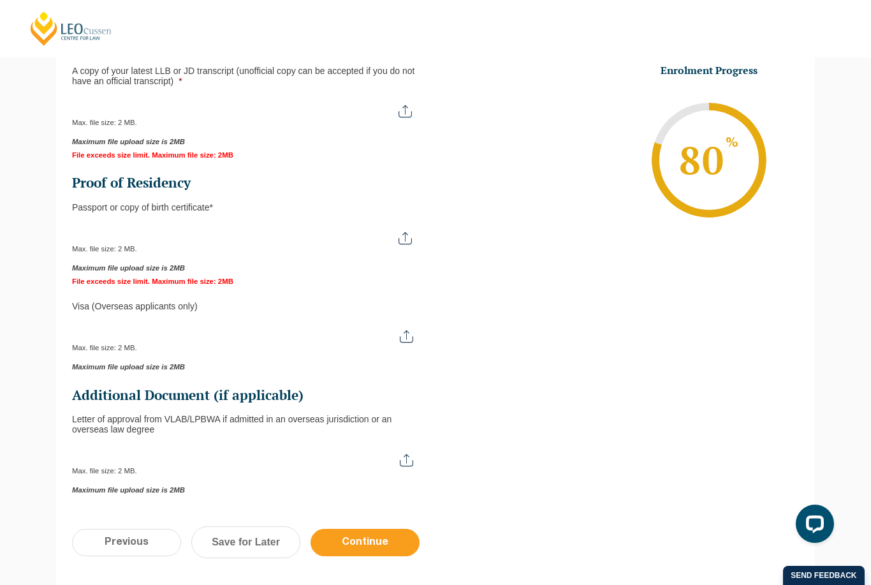
click at [372, 555] on input "Continue" at bounding box center [365, 542] width 109 height 27
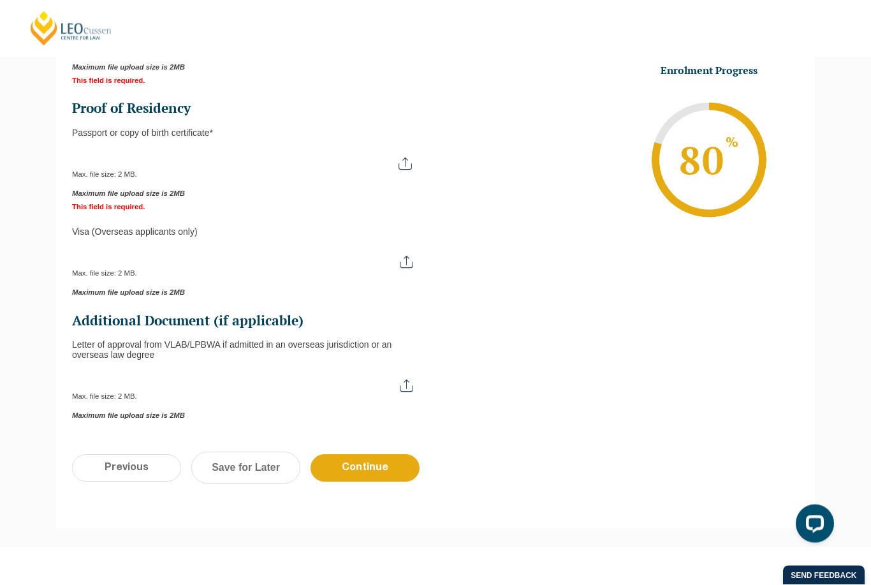
scroll to position [348, 0]
